Goal: Share content

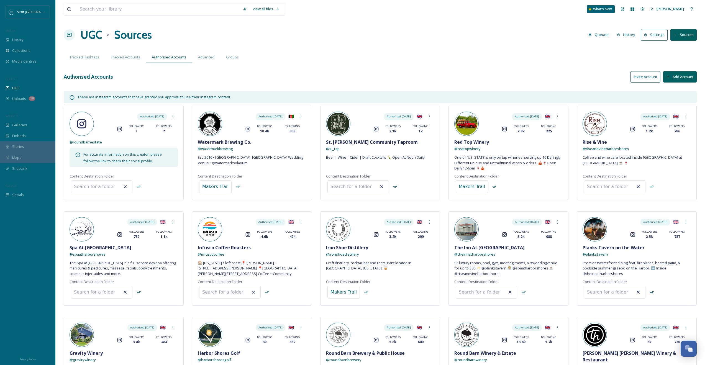
scroll to position [166, 0]
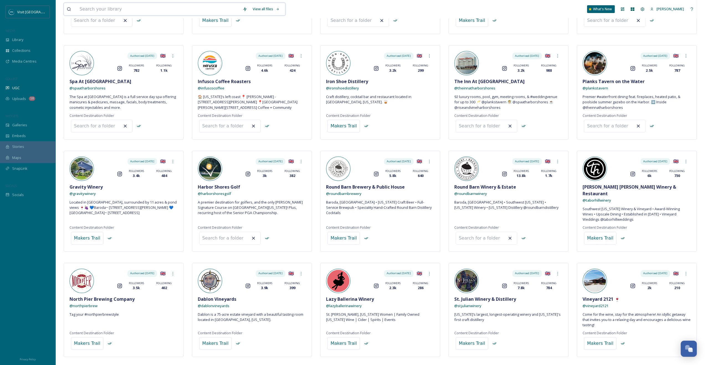
click at [184, 10] on input at bounding box center [158, 9] width 163 height 12
type input "grape and grain"
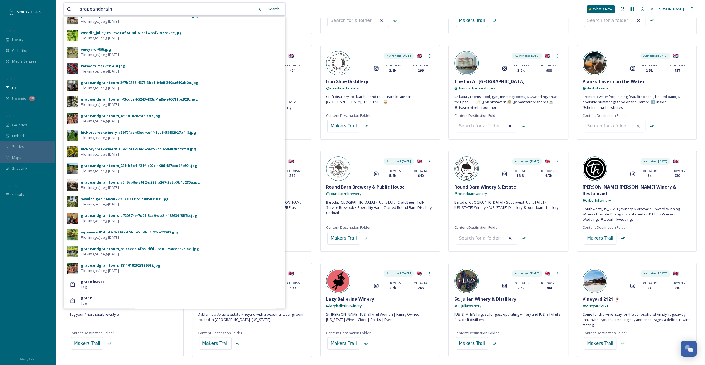
scroll to position [0, 0]
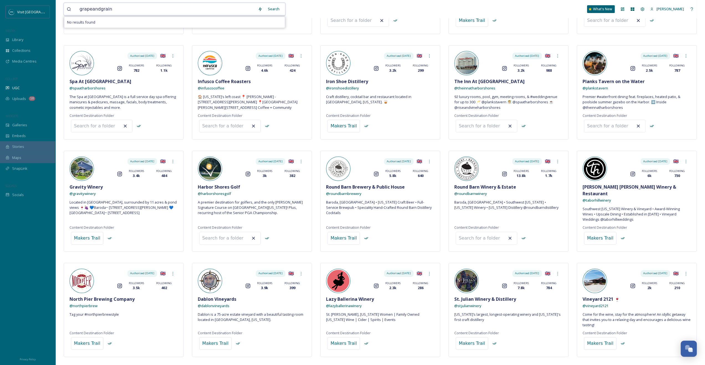
type input "grapeandgrain"
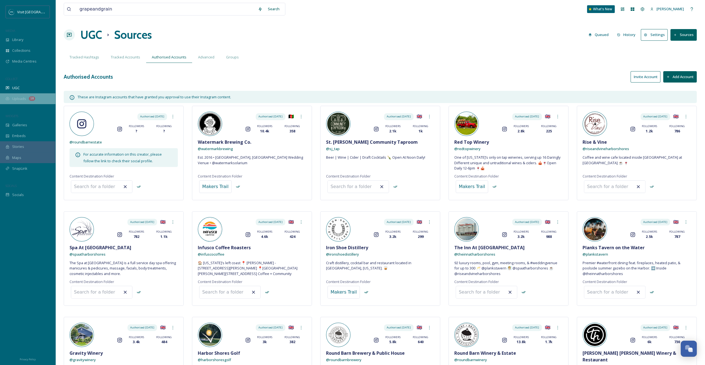
click at [28, 95] on div "Uploads 18" at bounding box center [27, 98] width 55 height 11
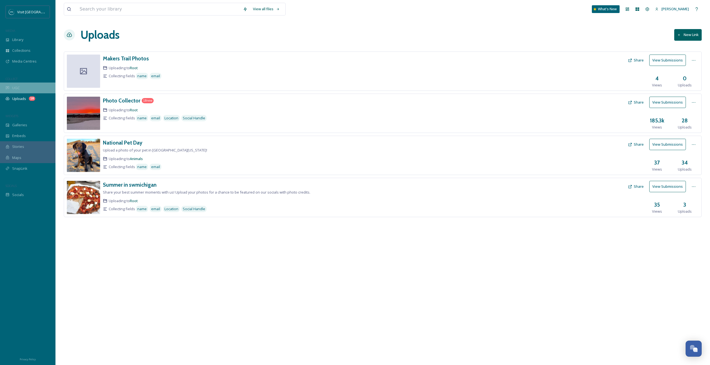
click at [39, 84] on div "UGC" at bounding box center [27, 88] width 55 height 11
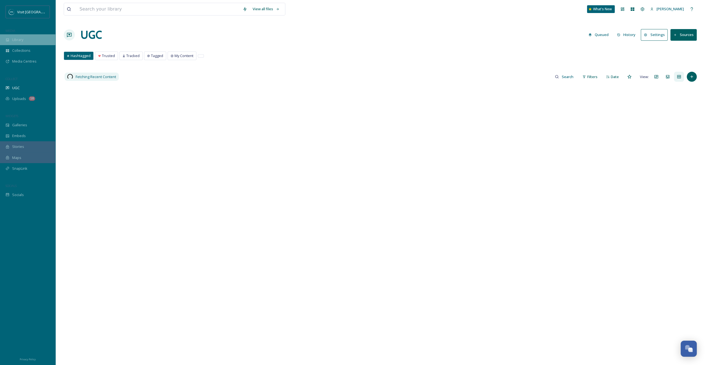
click at [28, 41] on div "Library" at bounding box center [27, 39] width 55 height 11
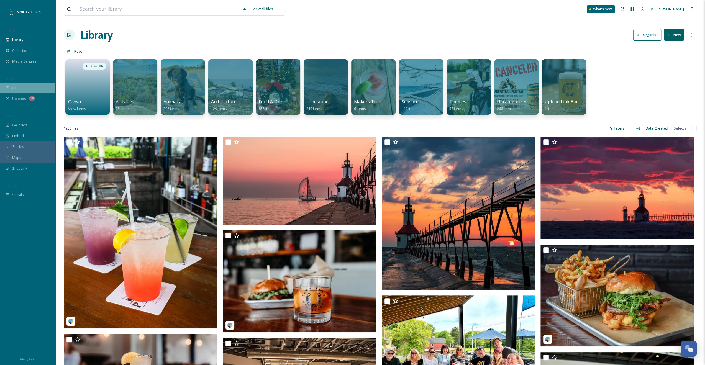
click at [27, 83] on div "UGC" at bounding box center [27, 88] width 55 height 11
